Goal: Navigation & Orientation: Go to known website

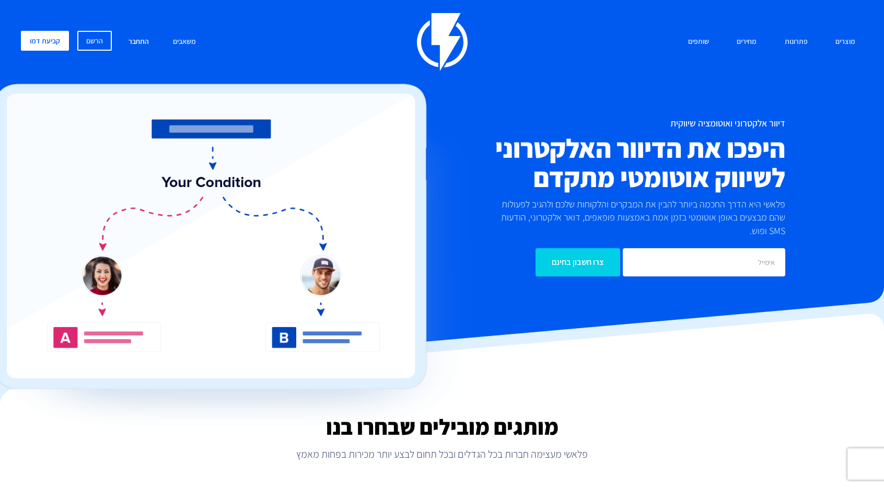
click at [143, 39] on link "התחבר" at bounding box center [139, 42] width 36 height 22
click at [135, 42] on link "התחבר" at bounding box center [139, 42] width 36 height 22
click at [131, 39] on link "התחבר" at bounding box center [139, 42] width 36 height 22
click at [133, 39] on link "התחבר" at bounding box center [139, 42] width 36 height 22
